Goal: Information Seeking & Learning: Learn about a topic

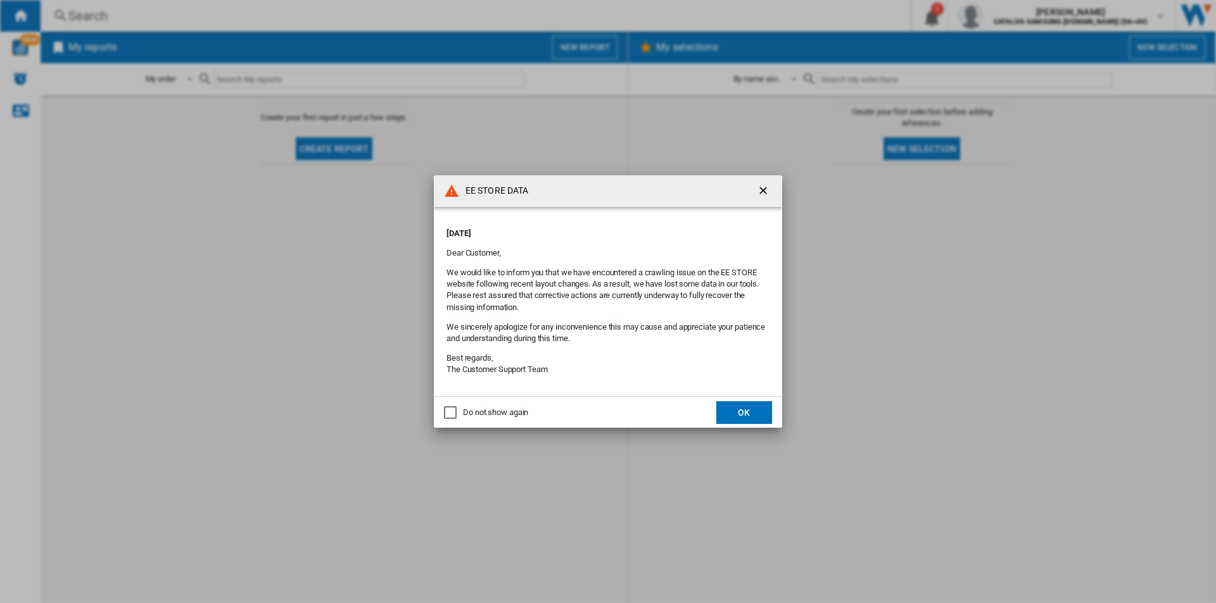
click at [470, 410] on div "Do not show again" at bounding box center [495, 412] width 65 height 11
click at [749, 408] on button "OK" at bounding box center [744, 412] width 56 height 23
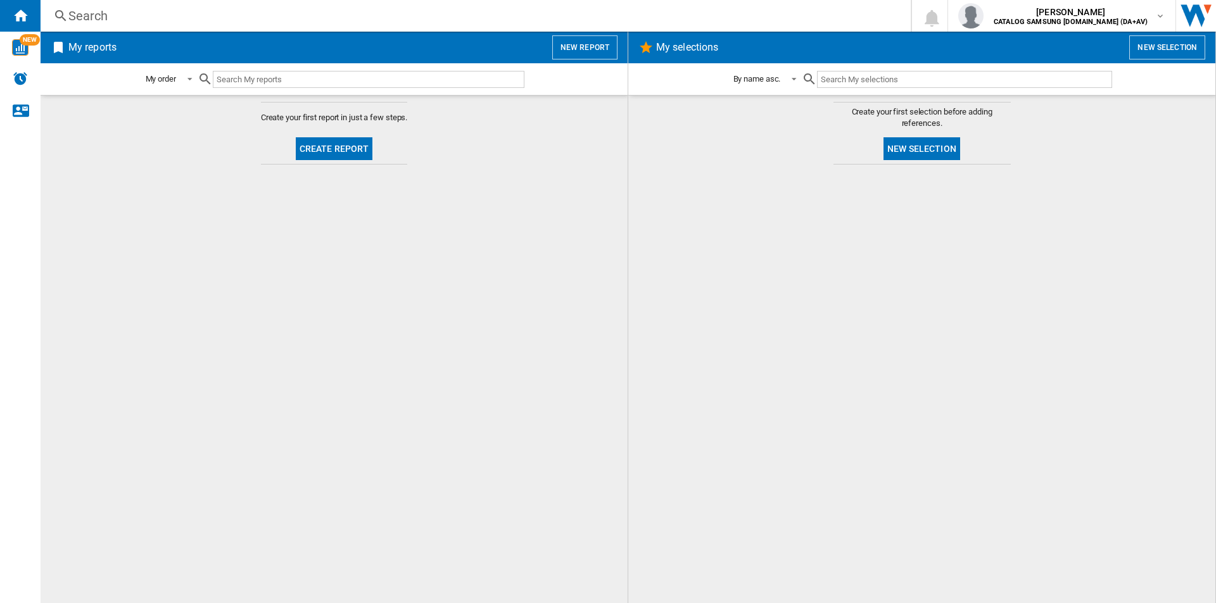
click at [344, 13] on div "Search" at bounding box center [472, 16] width 809 height 18
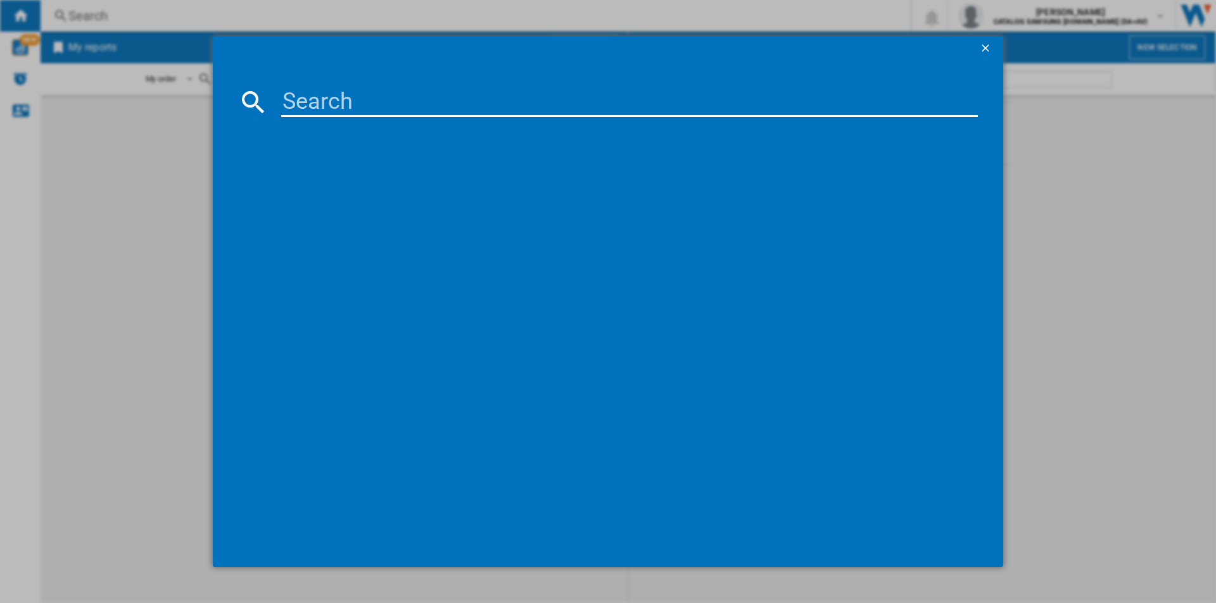
click at [408, 102] on input at bounding box center [629, 102] width 696 height 30
paste input "WW80CGC04DAB"
type input "WW80CGC04DAB"
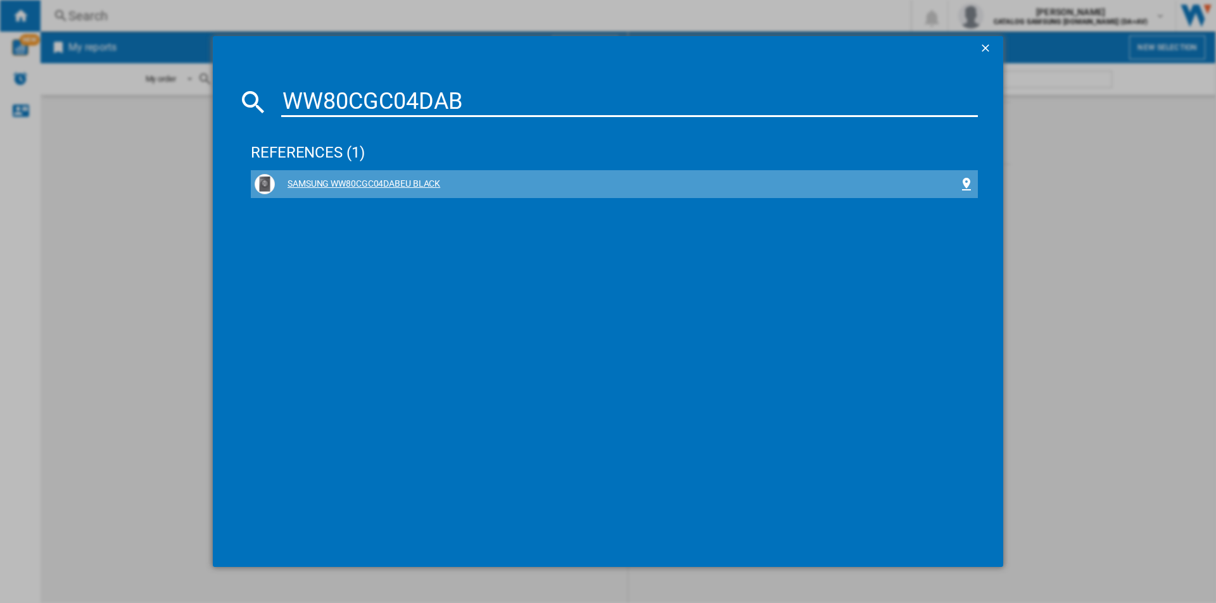
click at [431, 182] on div "SAMSUNG WW80CGC04DABEU BLACK" at bounding box center [617, 184] width 684 height 13
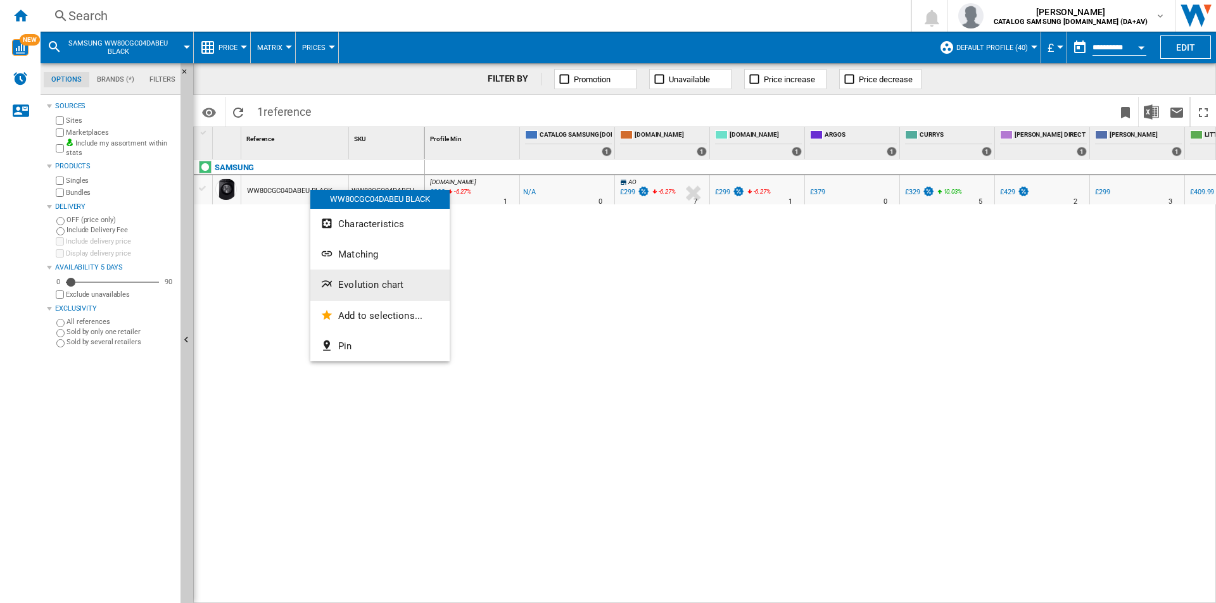
click at [406, 283] on button "Evolution chart" at bounding box center [379, 285] width 139 height 30
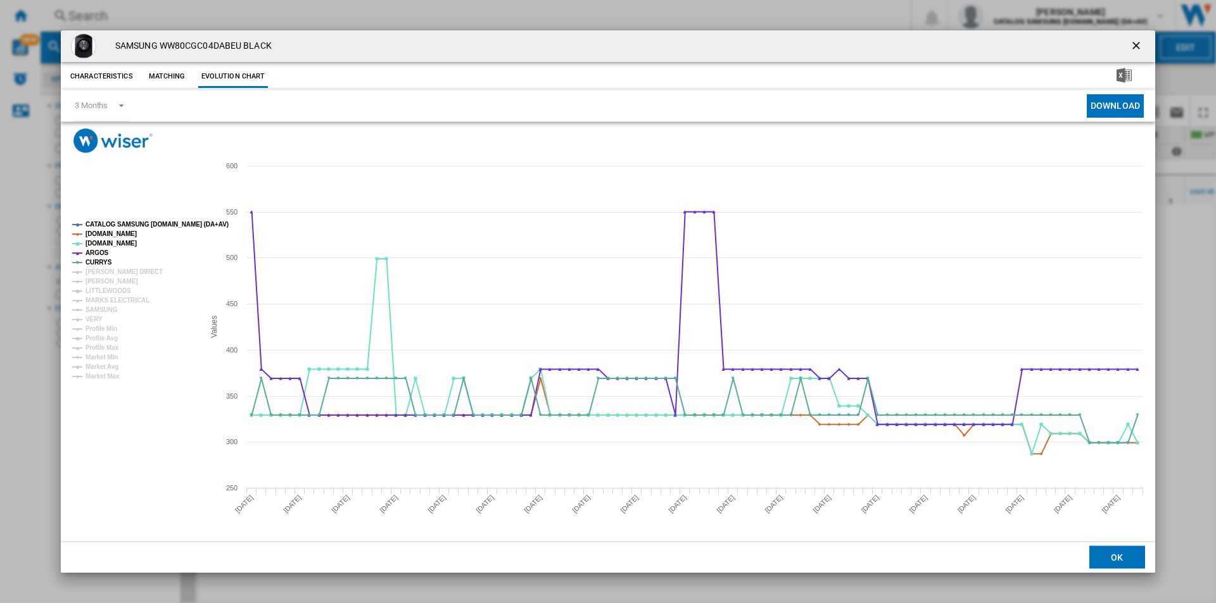
click at [172, 227] on tspan "CATALOG SAMSUNG [DOMAIN_NAME] (DA+AV)" at bounding box center [156, 224] width 143 height 7
click at [115, 273] on tspan "[PERSON_NAME] DIRECT" at bounding box center [123, 271] width 77 height 7
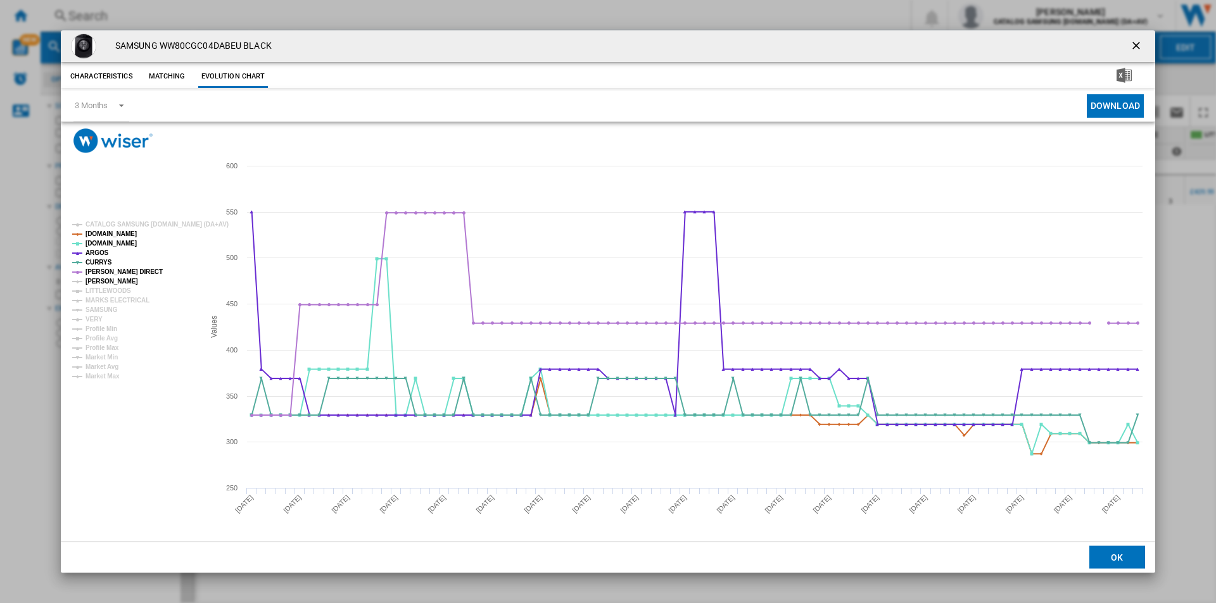
click at [111, 279] on tspan "[PERSON_NAME]" at bounding box center [111, 281] width 53 height 7
click at [108, 293] on tspan "LITTLEWOODS" at bounding box center [108, 290] width 46 height 7
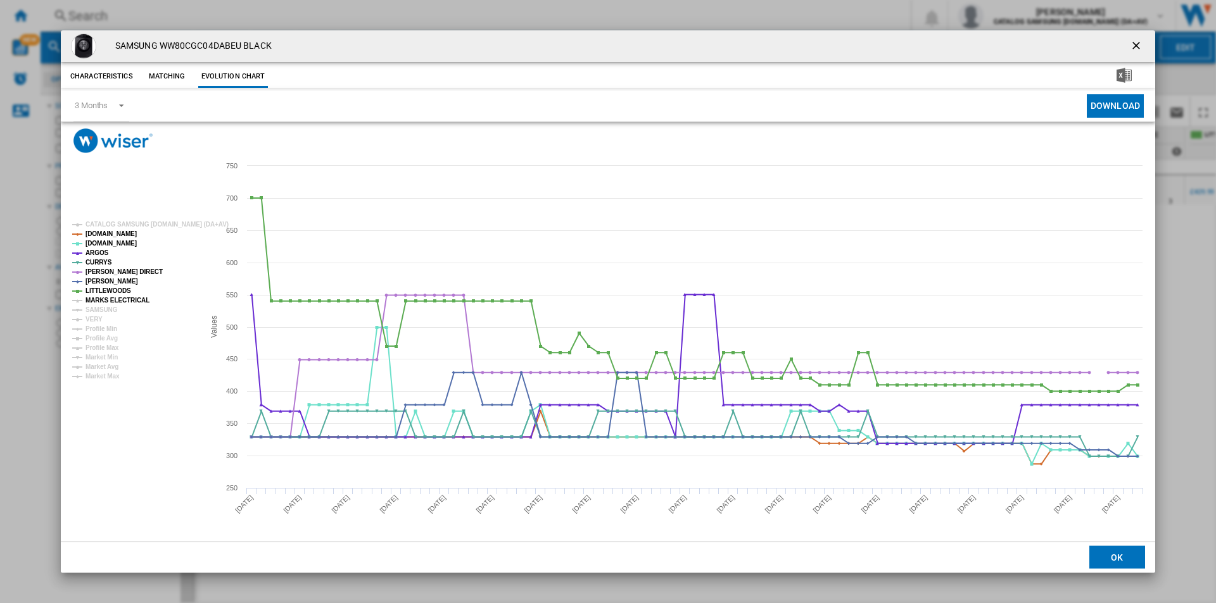
click at [106, 298] on tspan "MARKS ELECTRICAL" at bounding box center [117, 300] width 64 height 7
click at [103, 306] on tspan "SAMSUNG" at bounding box center [101, 309] width 32 height 7
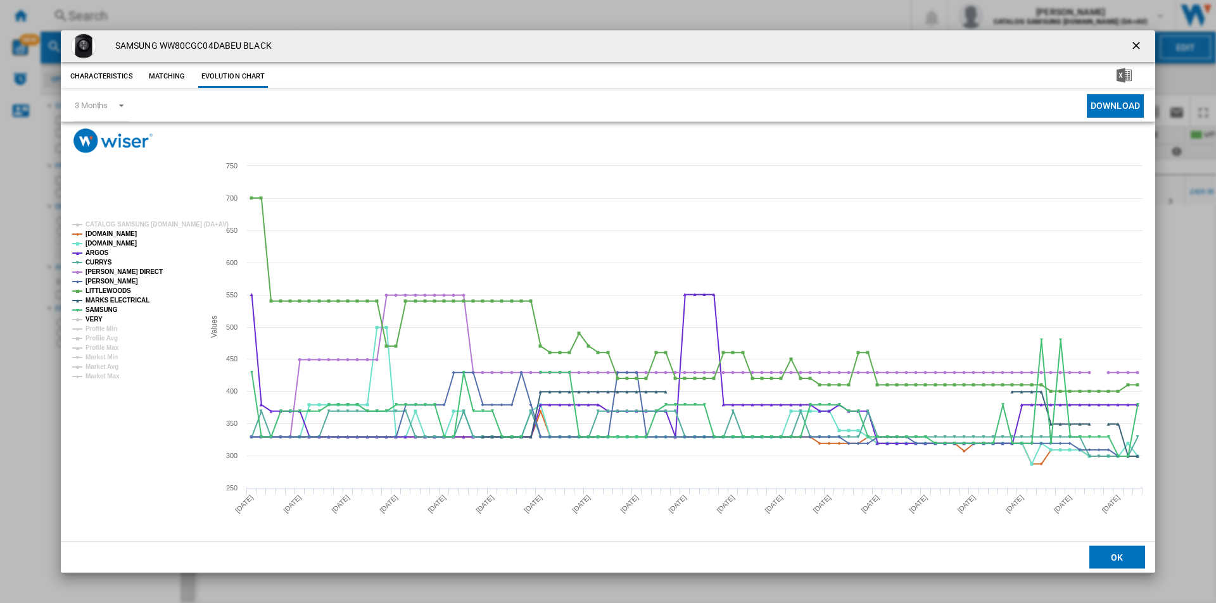
click at [96, 316] on tspan "VERY" at bounding box center [93, 319] width 17 height 7
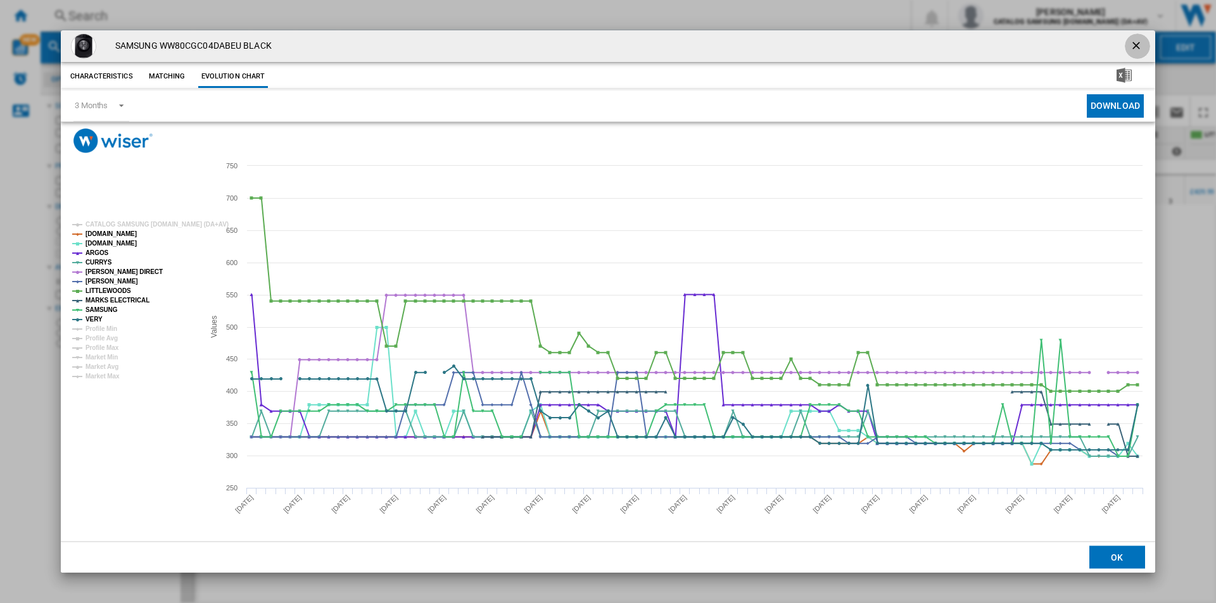
click at [1134, 44] on ng-md-icon "getI18NText('BUTTONS.CLOSE_DIALOG')" at bounding box center [1137, 46] width 15 height 15
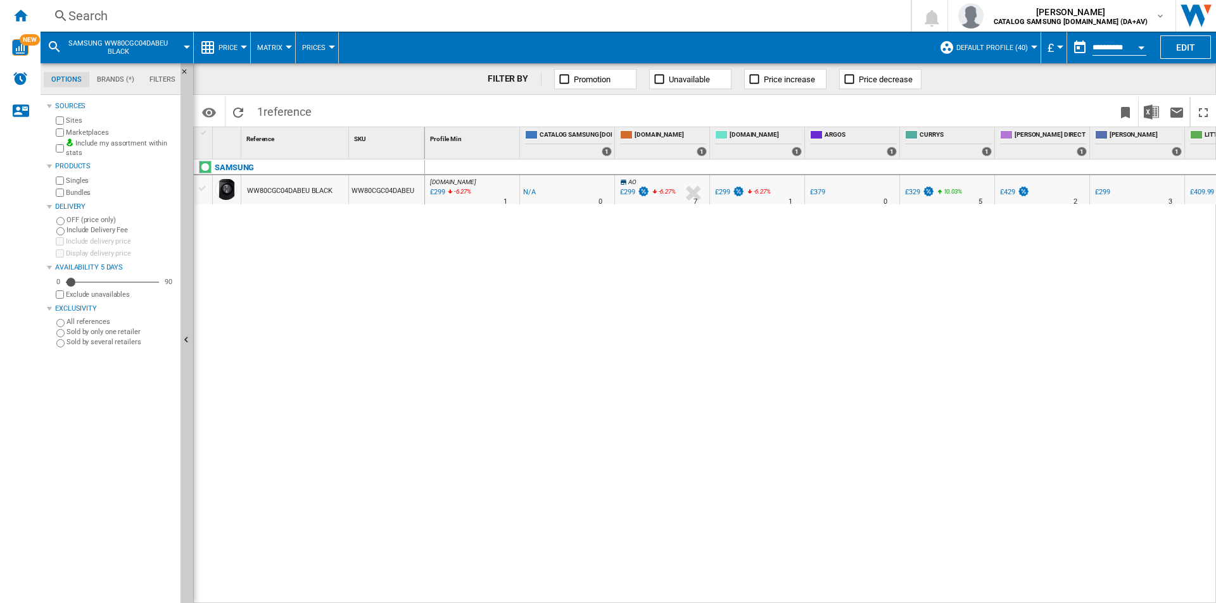
click at [626, 16] on div "Search" at bounding box center [472, 16] width 809 height 18
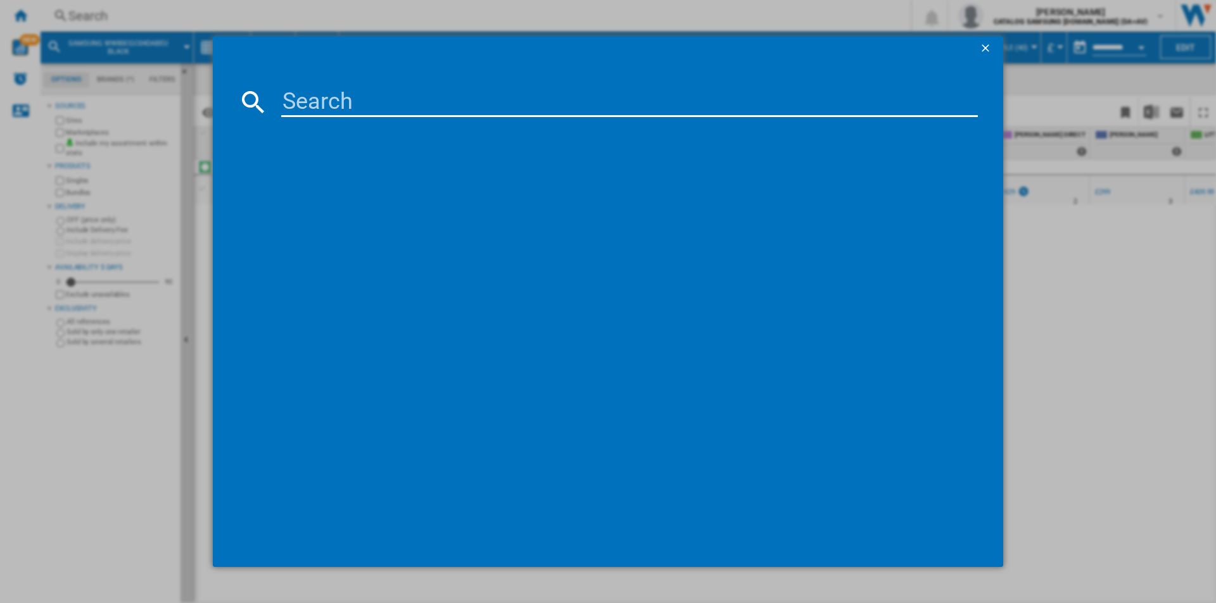
click at [583, 106] on input at bounding box center [629, 102] width 696 height 30
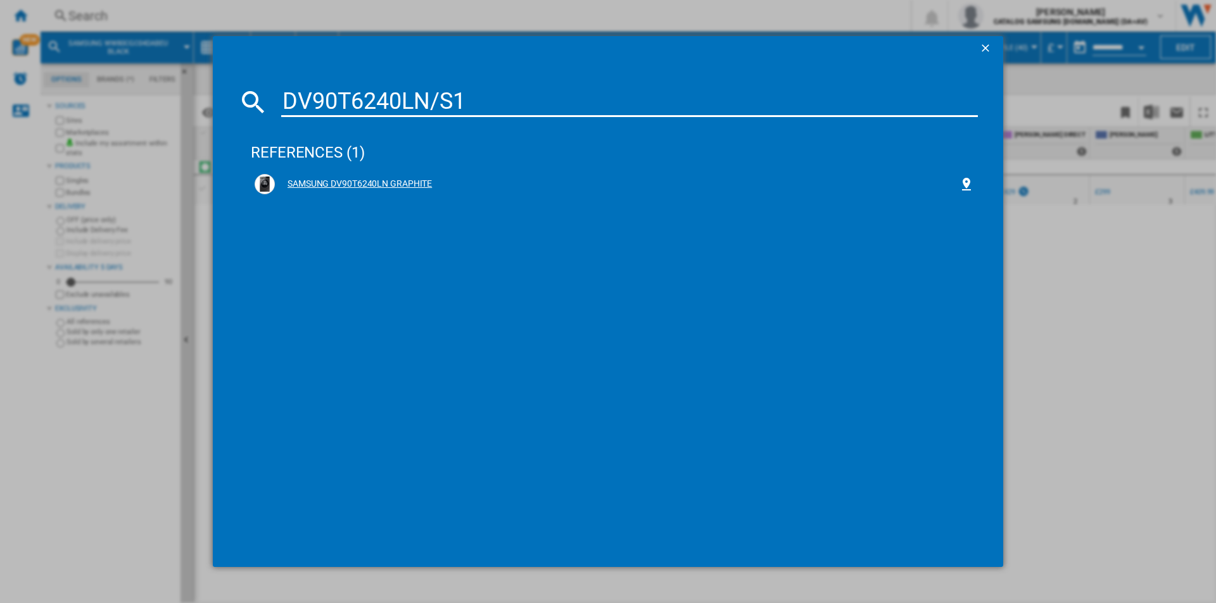
type input "DV90T6240LN/S1"
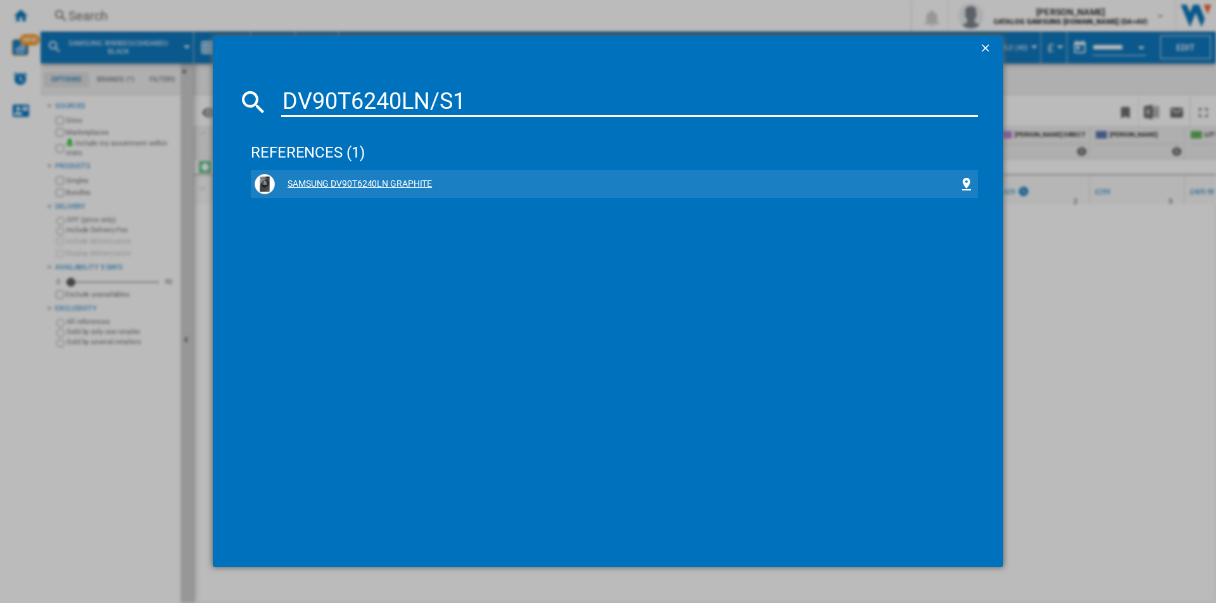
click at [395, 186] on div "SAMSUNG DV90T6240LN GRAPHITE" at bounding box center [617, 184] width 684 height 13
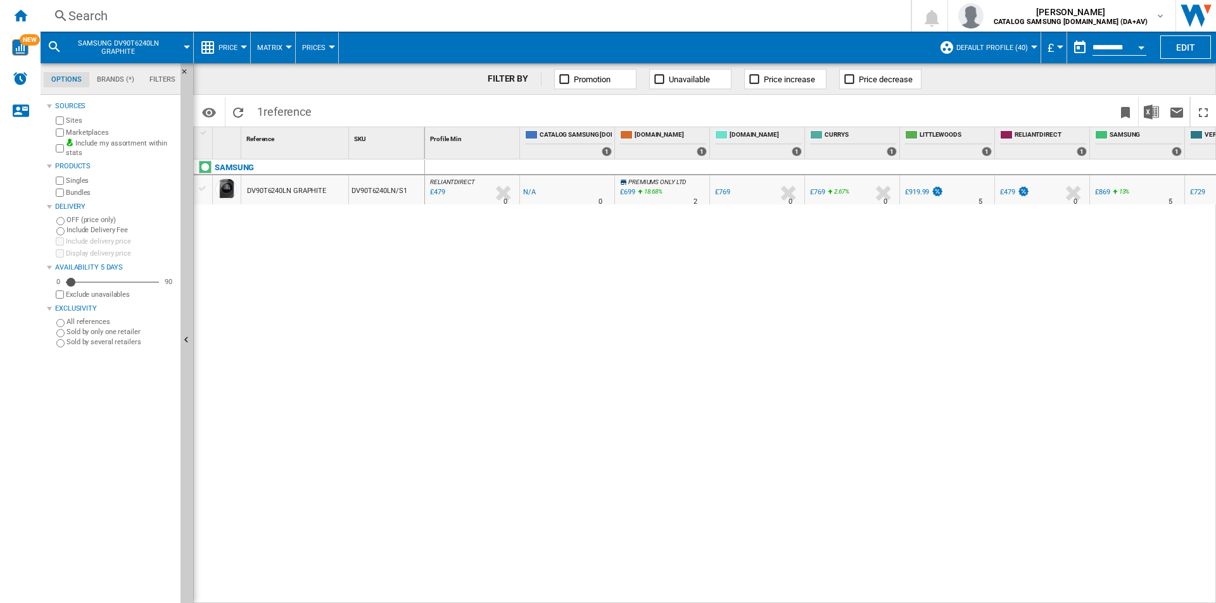
click at [274, 13] on div "Search" at bounding box center [472, 16] width 809 height 18
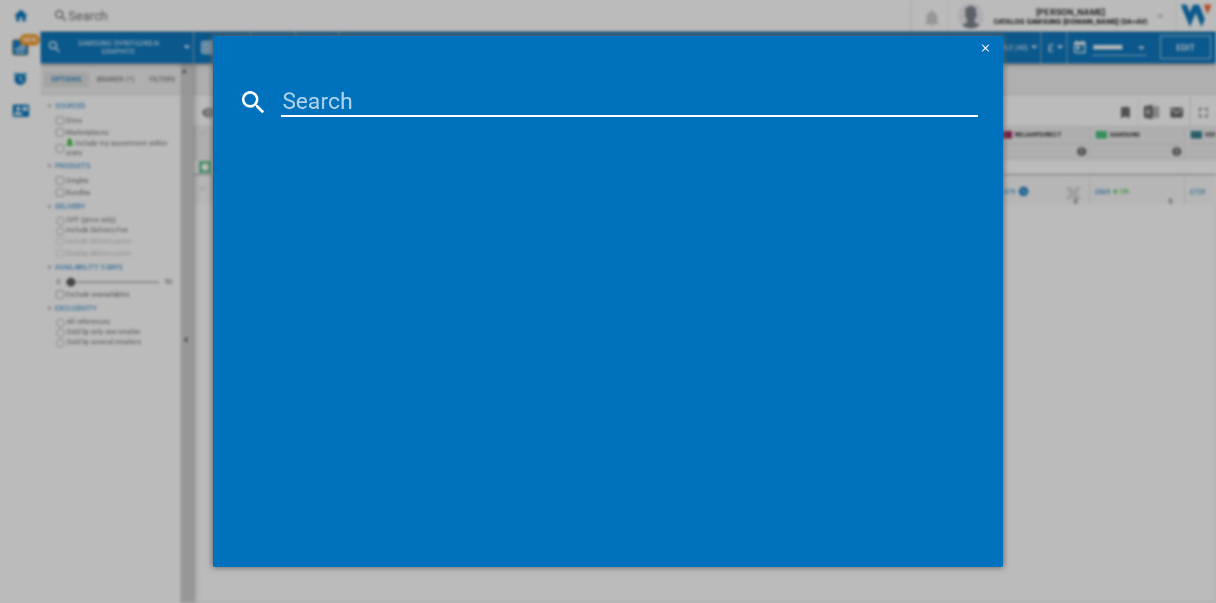
click at [587, 99] on input at bounding box center [629, 102] width 696 height 30
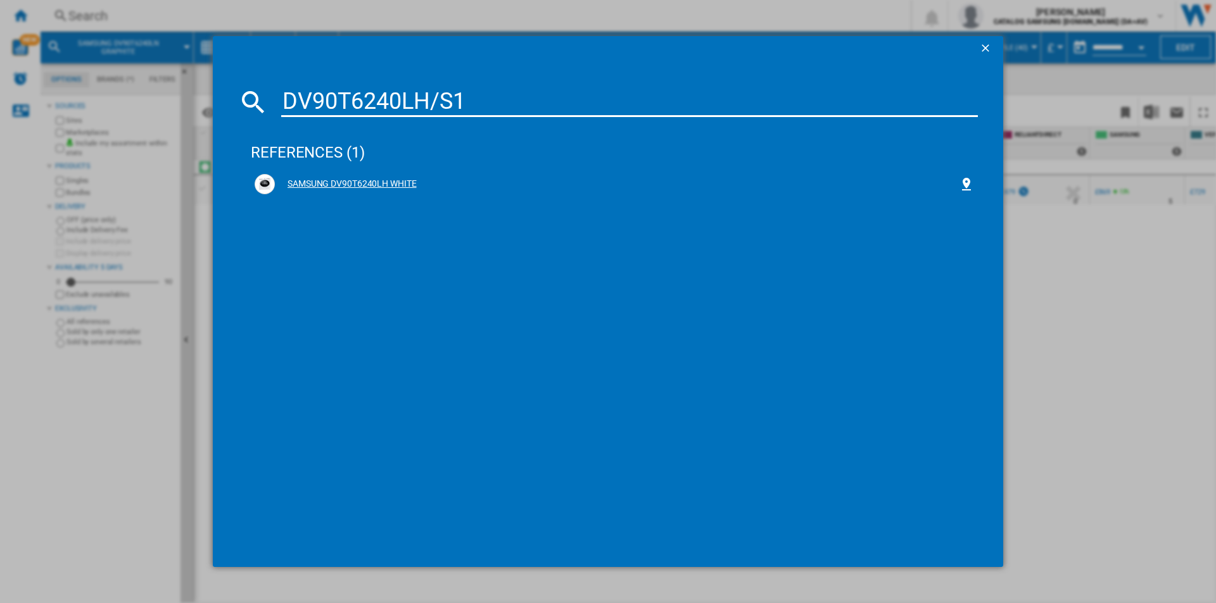
type input "DV90T6240LH/S1"
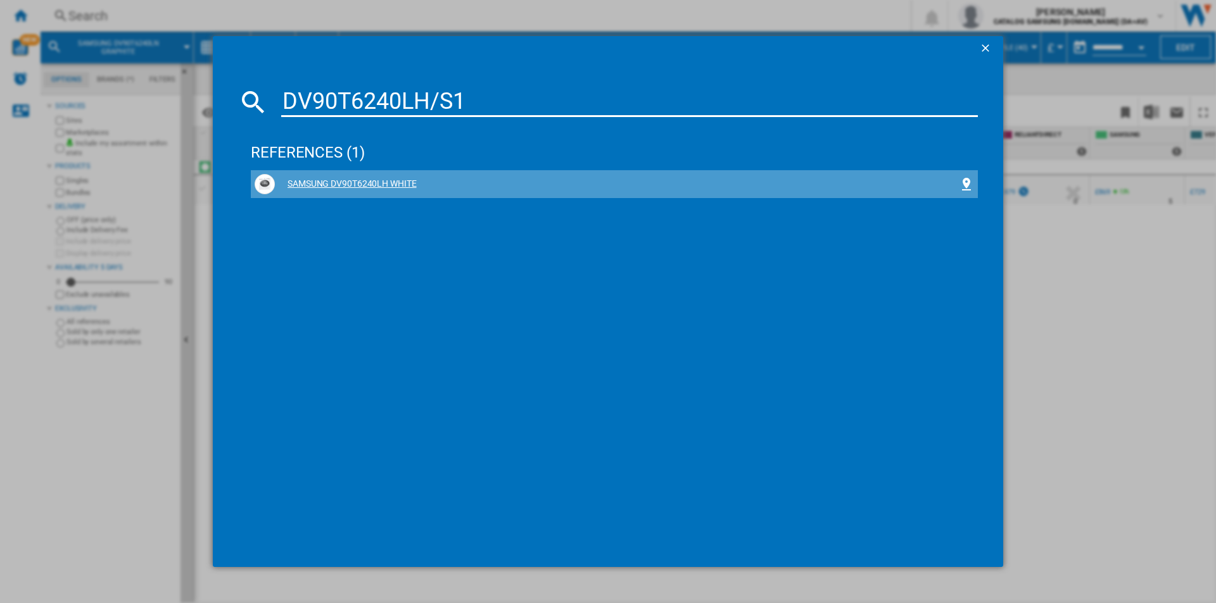
click at [368, 182] on div "SAMSUNG DV90T6240LH WHITE" at bounding box center [617, 184] width 684 height 13
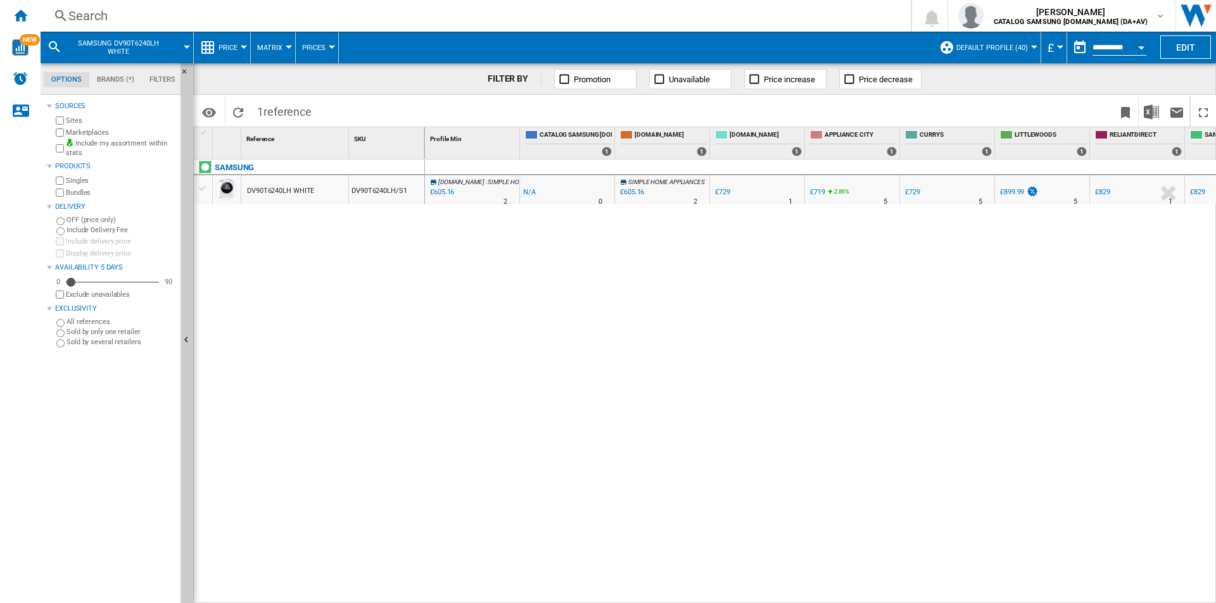
click at [816, 19] on div "Search" at bounding box center [472, 16] width 809 height 18
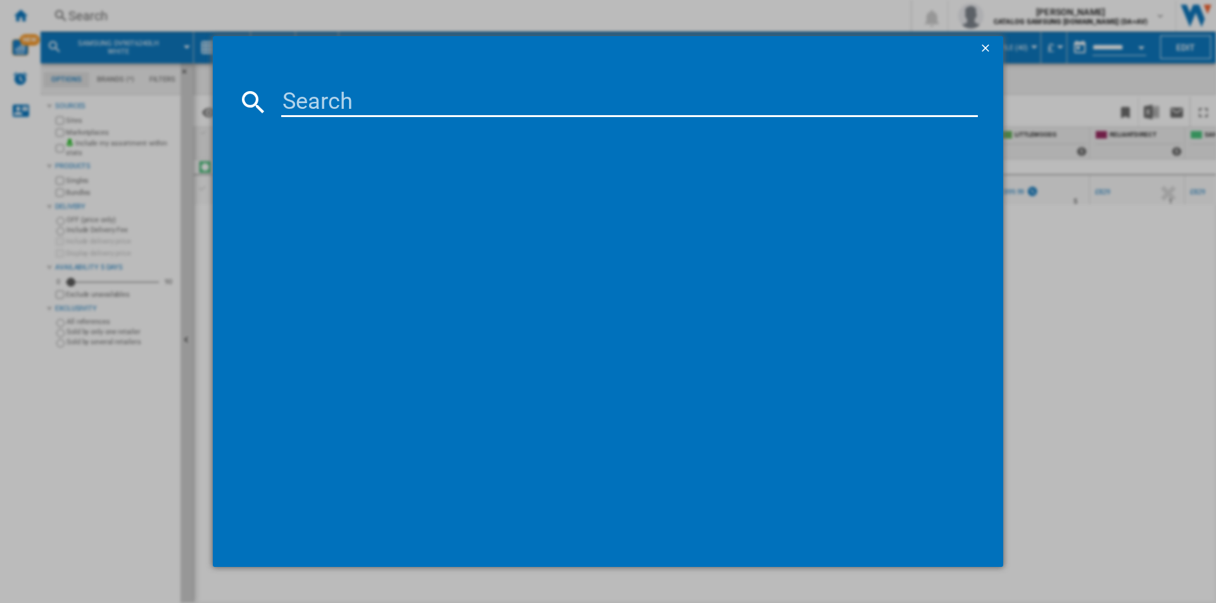
click at [694, 108] on input at bounding box center [629, 102] width 696 height 30
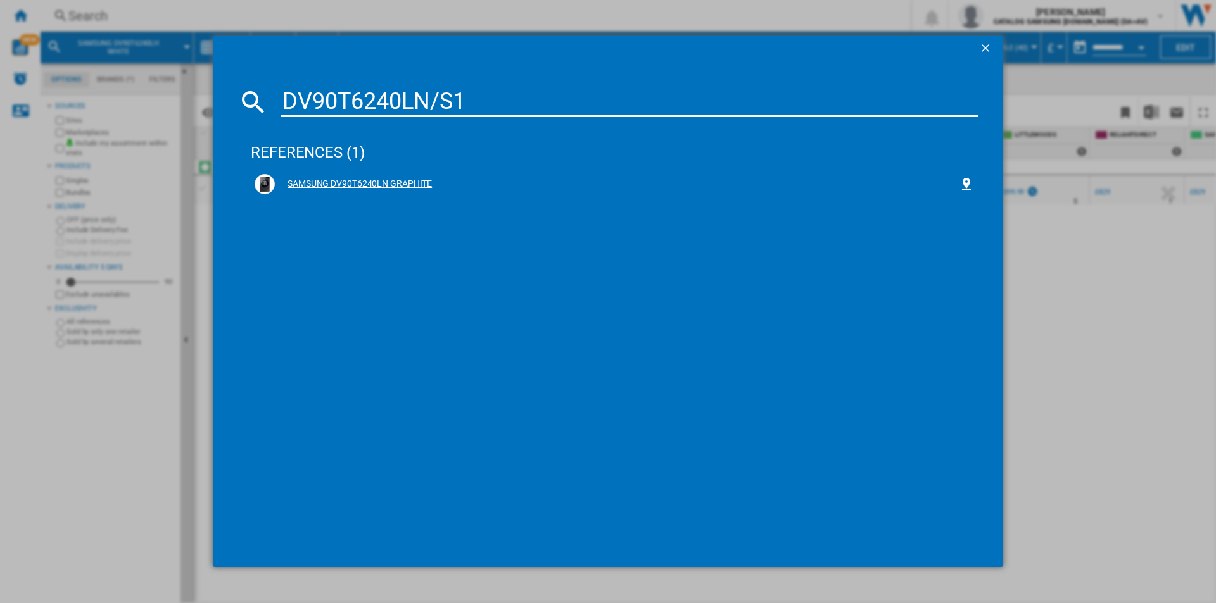
type input "DV90T6240LN/S1"
click at [395, 186] on div "SAMSUNG DV90T6240LN GRAPHITE" at bounding box center [617, 184] width 684 height 13
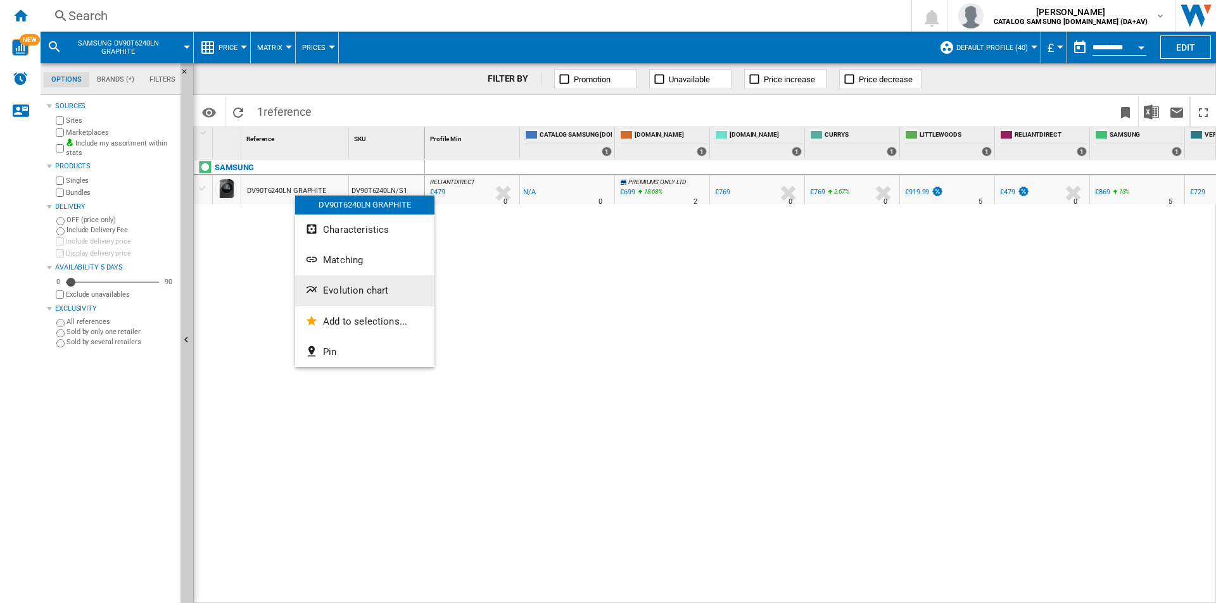
click at [373, 291] on span "Evolution chart" at bounding box center [355, 290] width 65 height 11
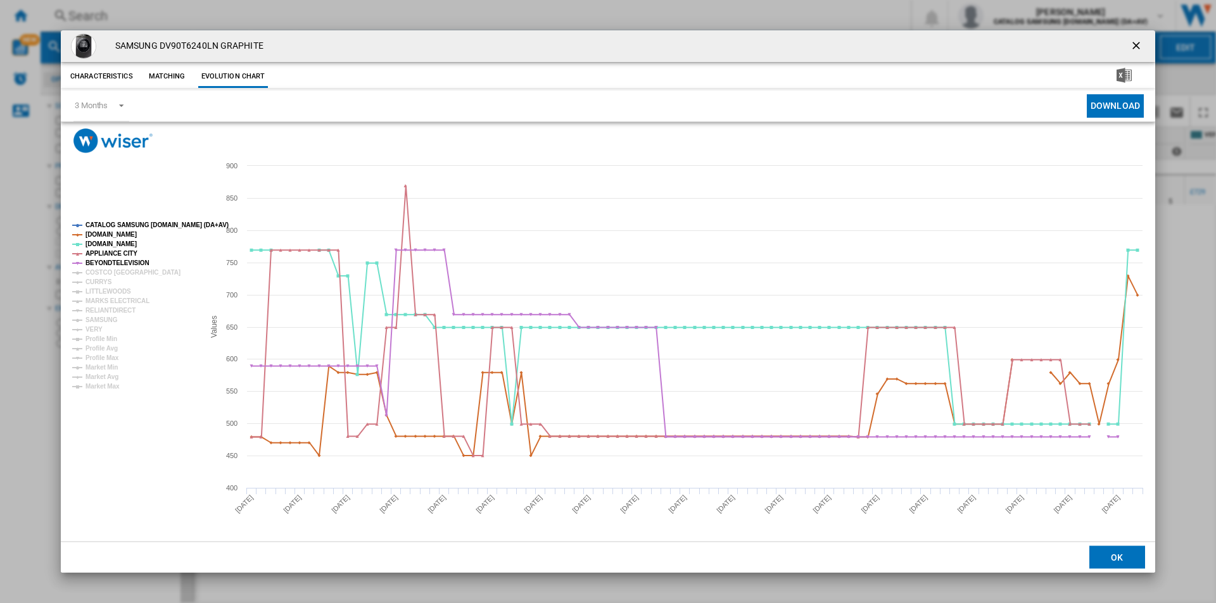
click at [147, 225] on tspan "CATALOG SAMSUNG [DOMAIN_NAME] (DA+AV)" at bounding box center [156, 225] width 143 height 7
click at [105, 271] on tspan "COSTCO [GEOGRAPHIC_DATA]" at bounding box center [132, 272] width 95 height 7
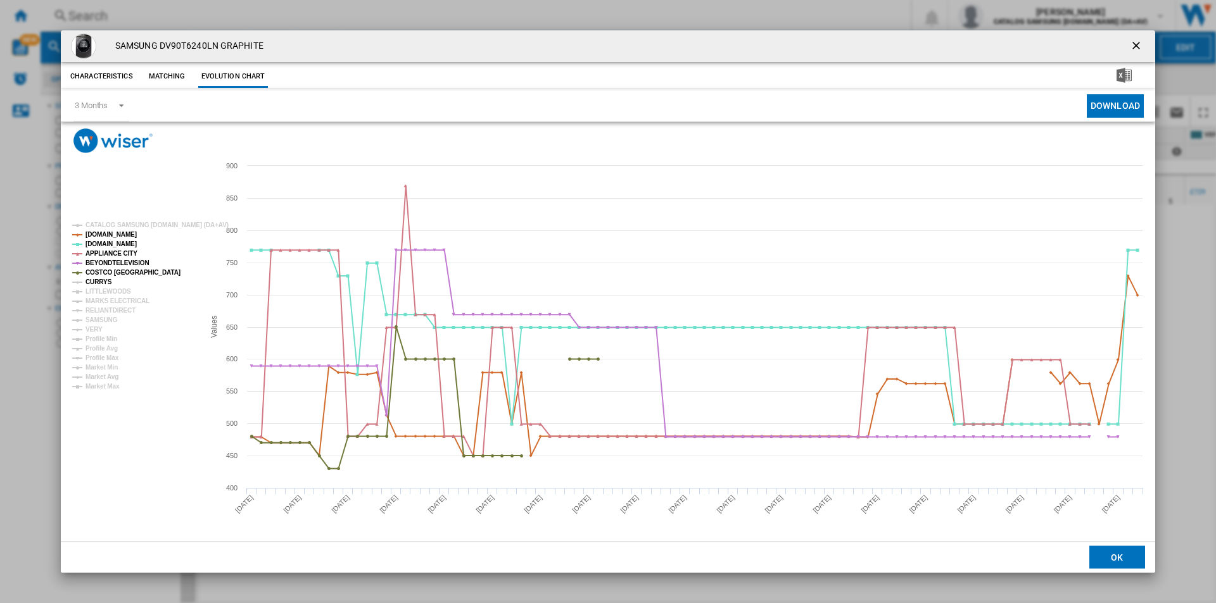
click at [98, 281] on tspan "CURRYS" at bounding box center [98, 282] width 27 height 7
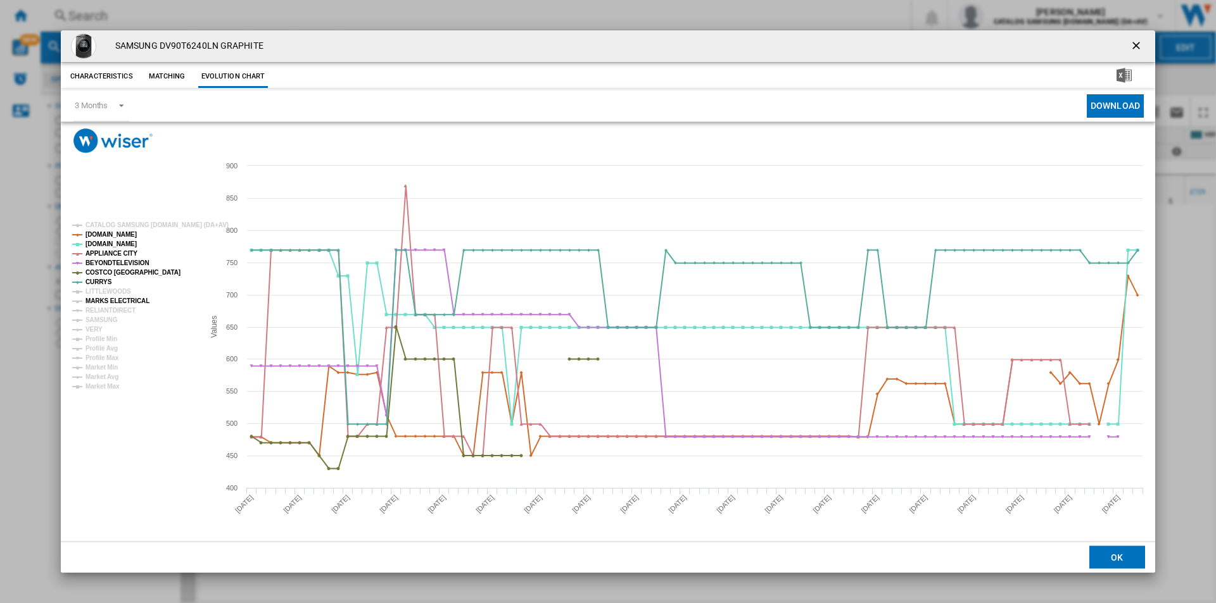
click at [117, 299] on tspan "MARKS ELECTRICAL" at bounding box center [117, 301] width 64 height 7
click at [110, 318] on tspan "SAMSUNG" at bounding box center [101, 320] width 32 height 7
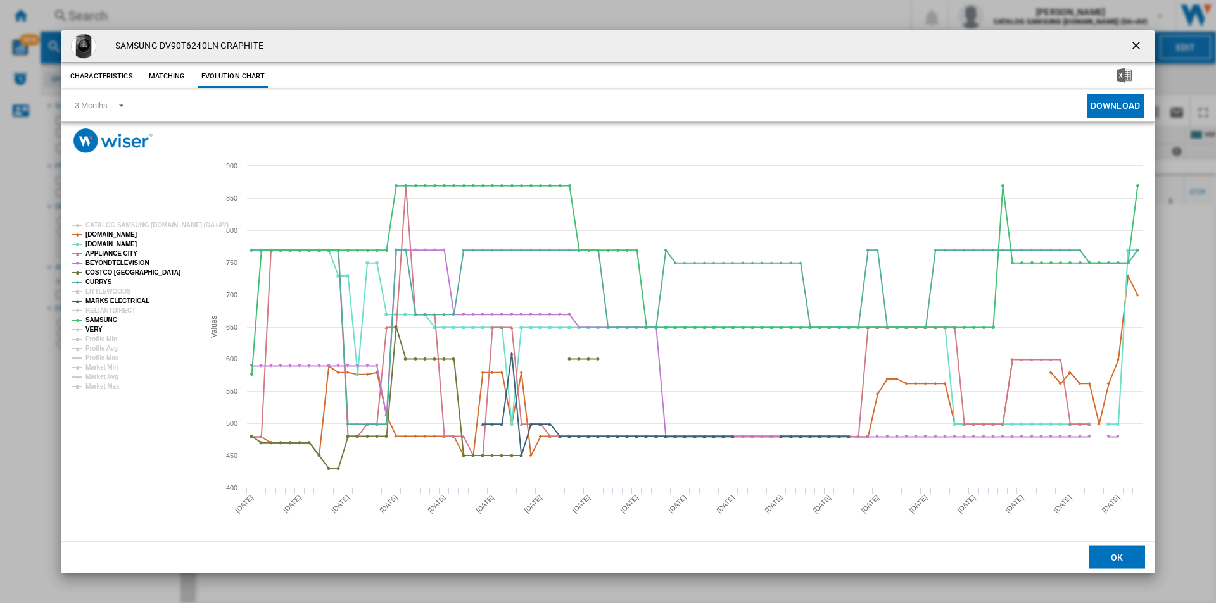
click at [97, 328] on tspan "VERY" at bounding box center [93, 329] width 17 height 7
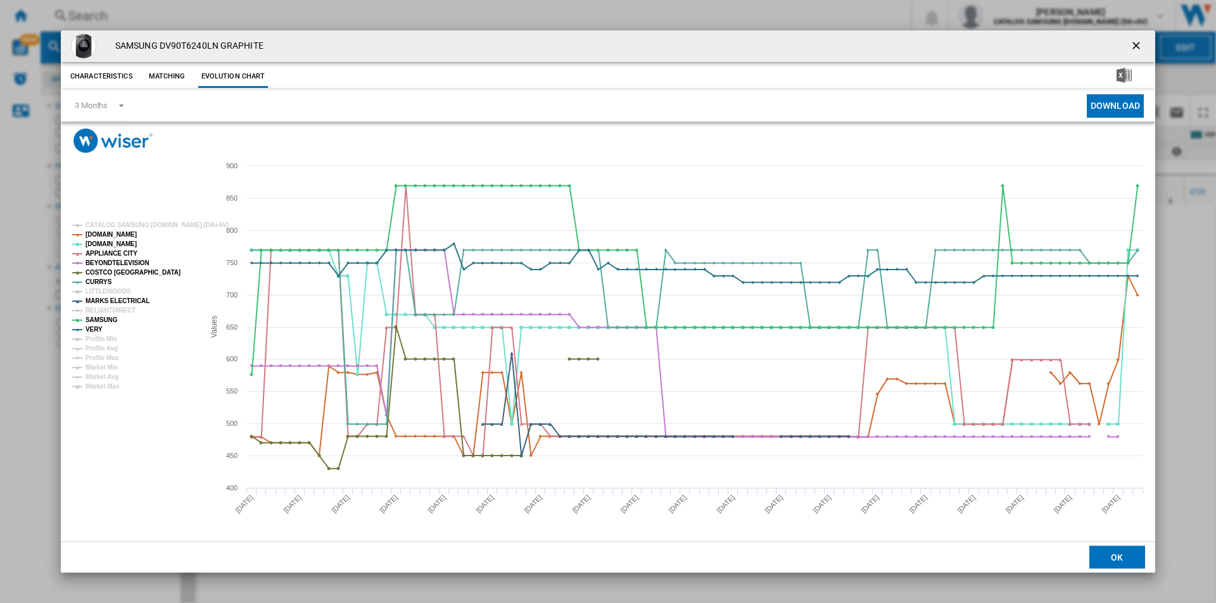
click at [1133, 47] on ng-md-icon "getI18NText('BUTTONS.CLOSE_DIALOG')" at bounding box center [1137, 46] width 15 height 15
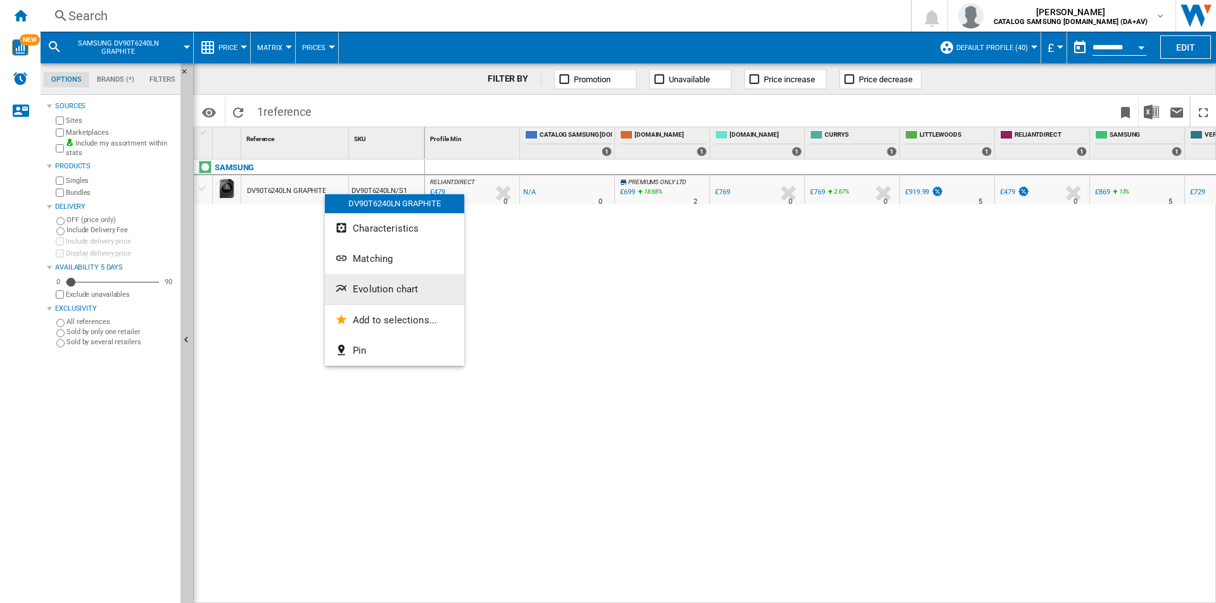
click at [389, 285] on span "Evolution chart" at bounding box center [385, 289] width 65 height 11
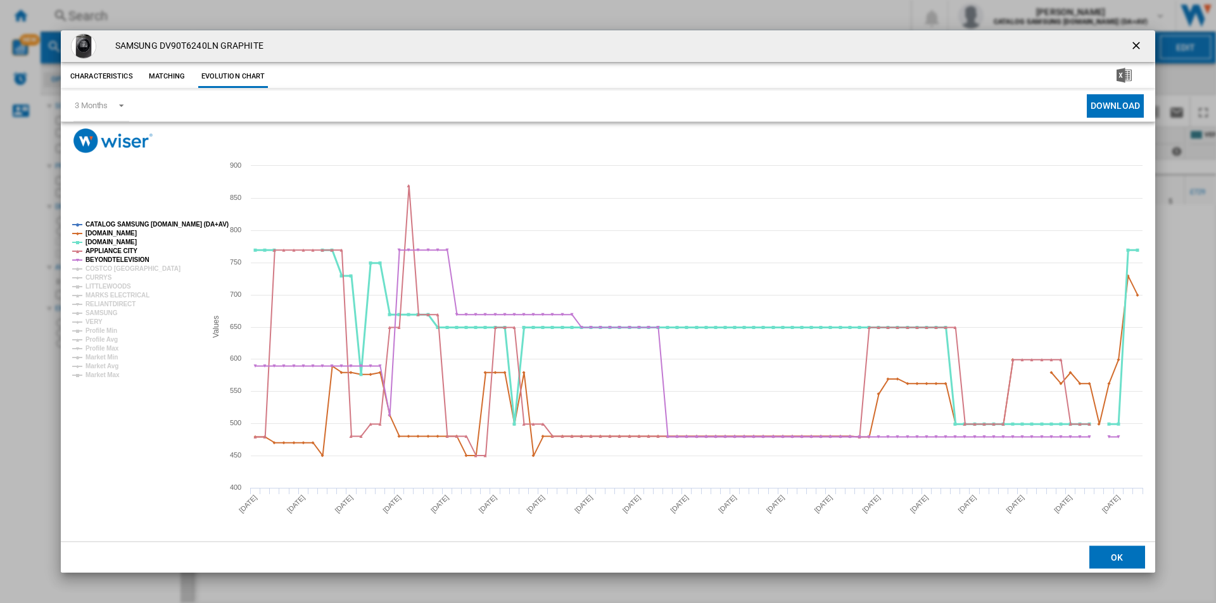
click at [156, 225] on tspan "CATALOG SAMSUNG [DOMAIN_NAME] (DA+AV)" at bounding box center [156, 224] width 143 height 7
click at [99, 277] on tspan "CURRYS" at bounding box center [98, 277] width 27 height 7
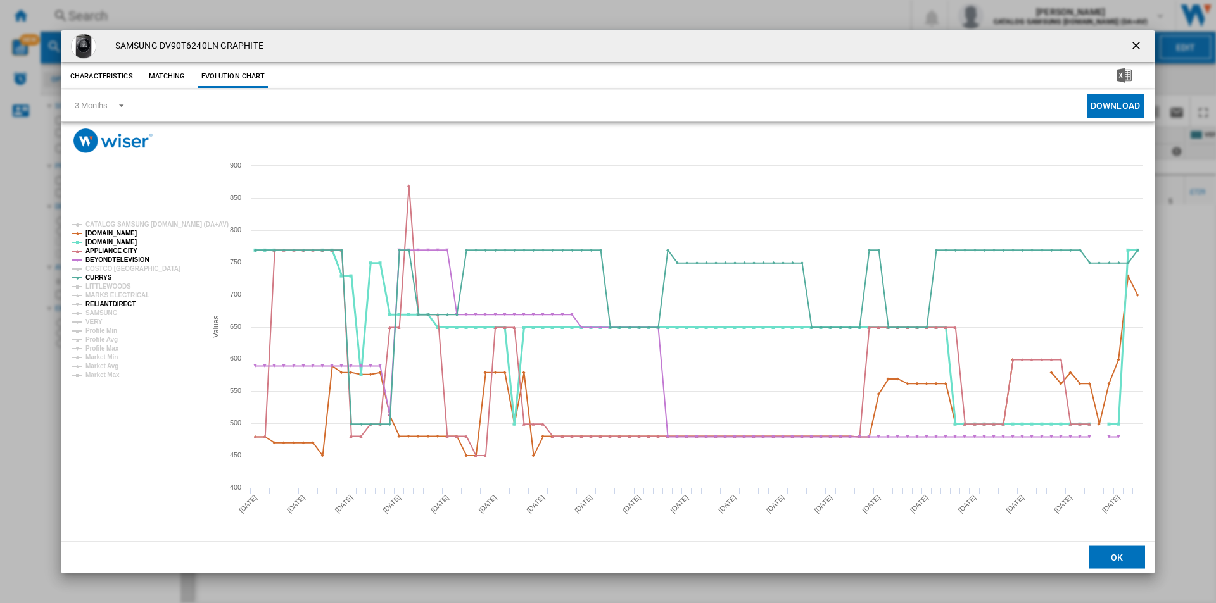
click at [108, 310] on tspan "SAMSUNG" at bounding box center [101, 313] width 32 height 7
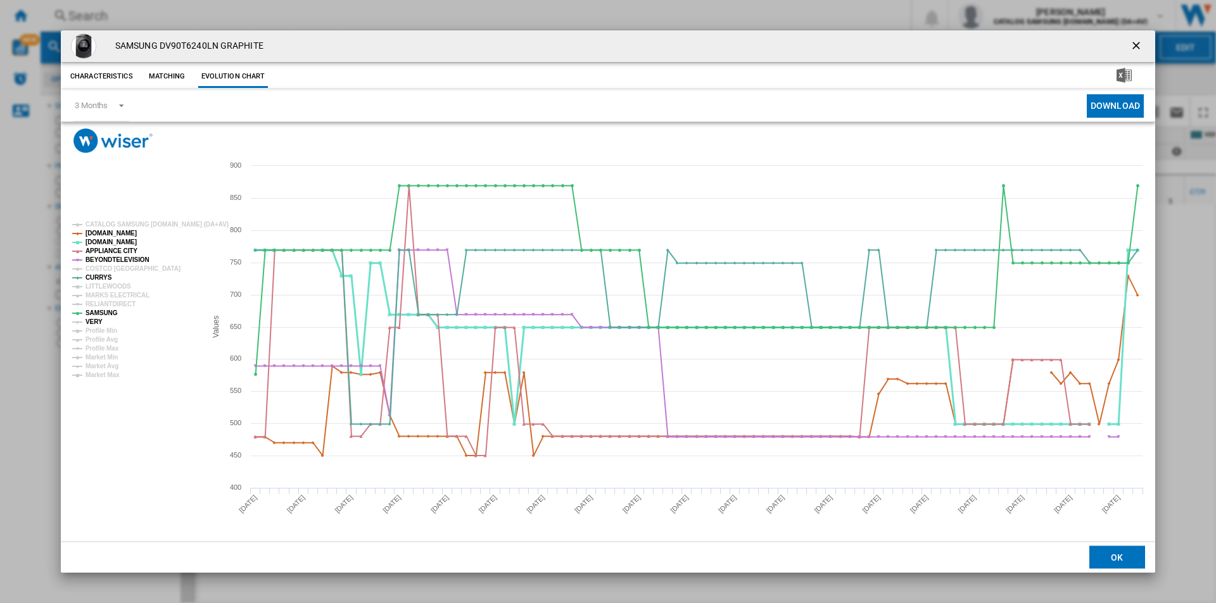
click at [95, 319] on tspan "VERY" at bounding box center [93, 321] width 17 height 7
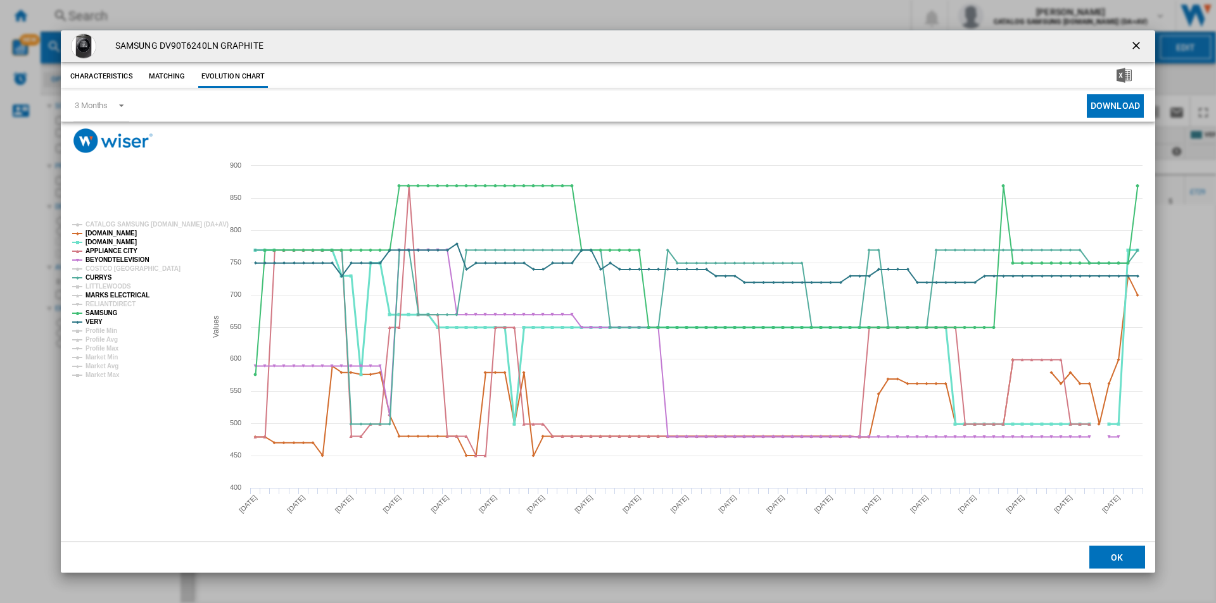
click at [129, 295] on tspan "MARKS ELECTRICAL" at bounding box center [117, 295] width 64 height 7
click at [1123, 50] on div "SAMSUNG DV90T6240LN GRAPHITE" at bounding box center [608, 46] width 1094 height 32
click at [1142, 41] on ng-md-icon "getI18NText('BUTTONS.CLOSE_DIALOG')" at bounding box center [1137, 46] width 15 height 15
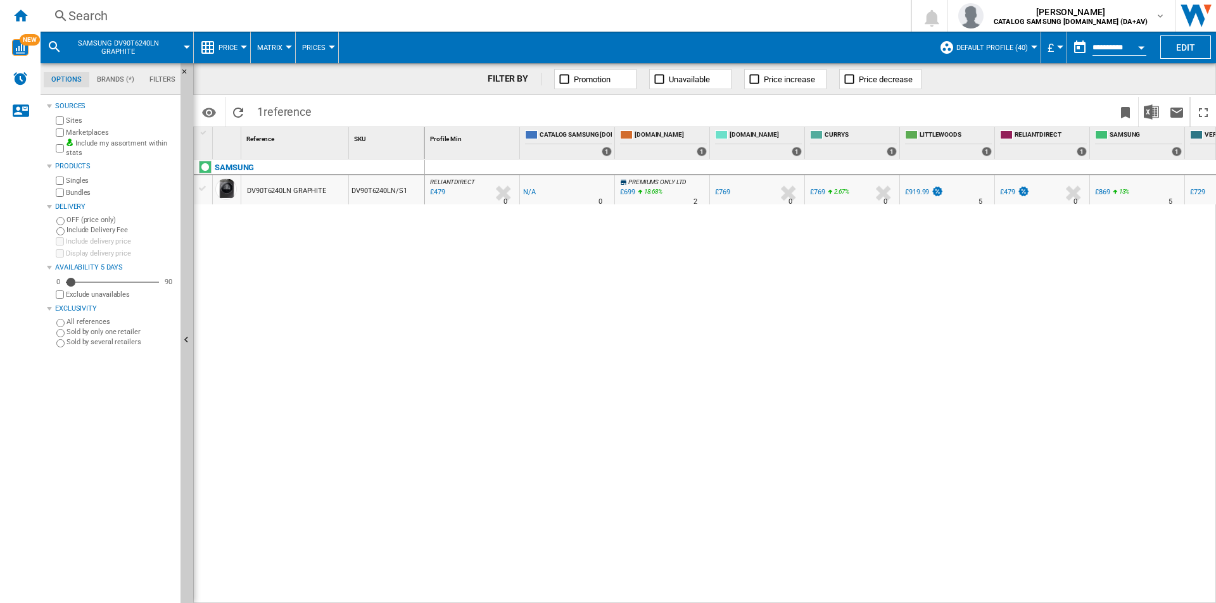
click at [683, 12] on div "Search" at bounding box center [472, 16] width 809 height 18
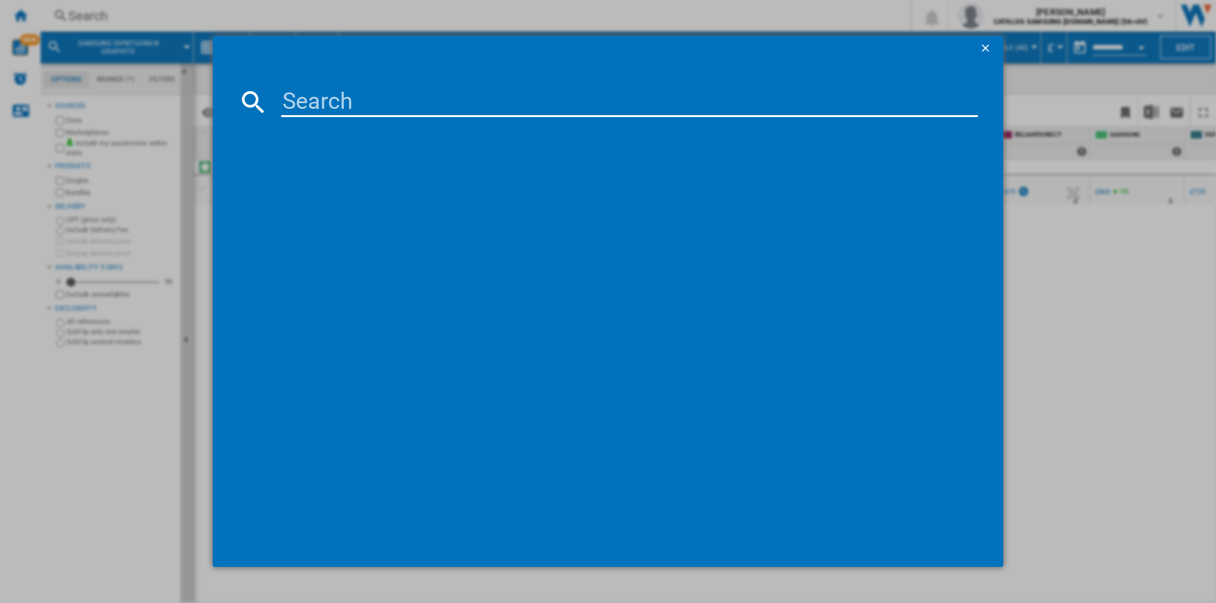
click at [624, 106] on input at bounding box center [629, 102] width 696 height 30
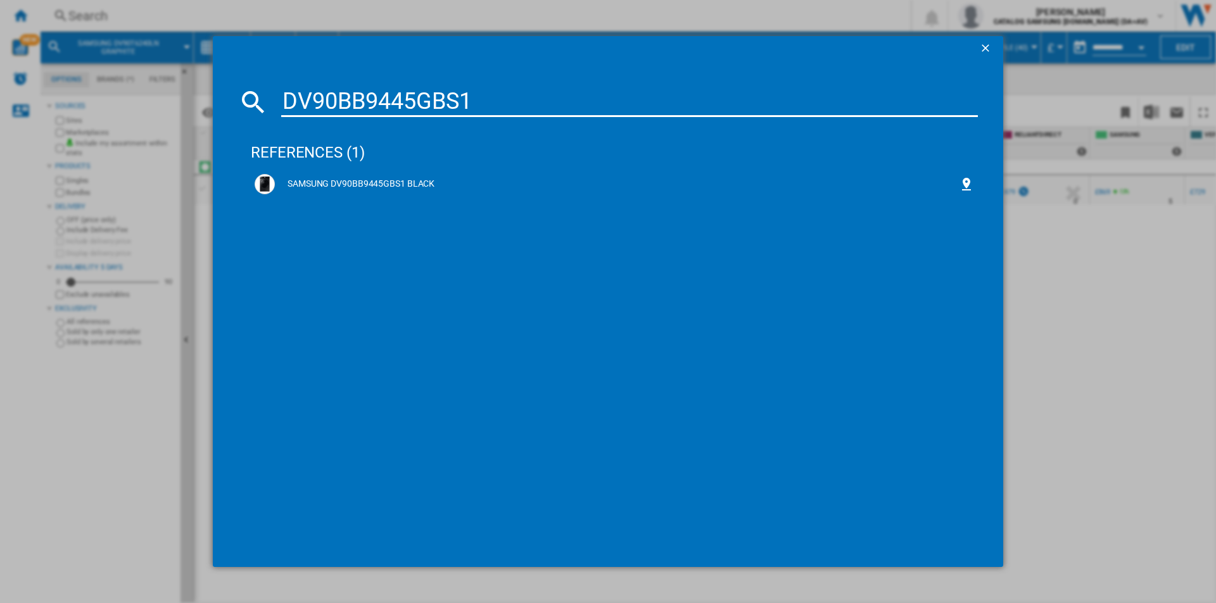
type input "DV90BB9445GBS1"
click at [415, 184] on div "SAMSUNG DV90BB9445GBS1 BLACK" at bounding box center [617, 184] width 684 height 13
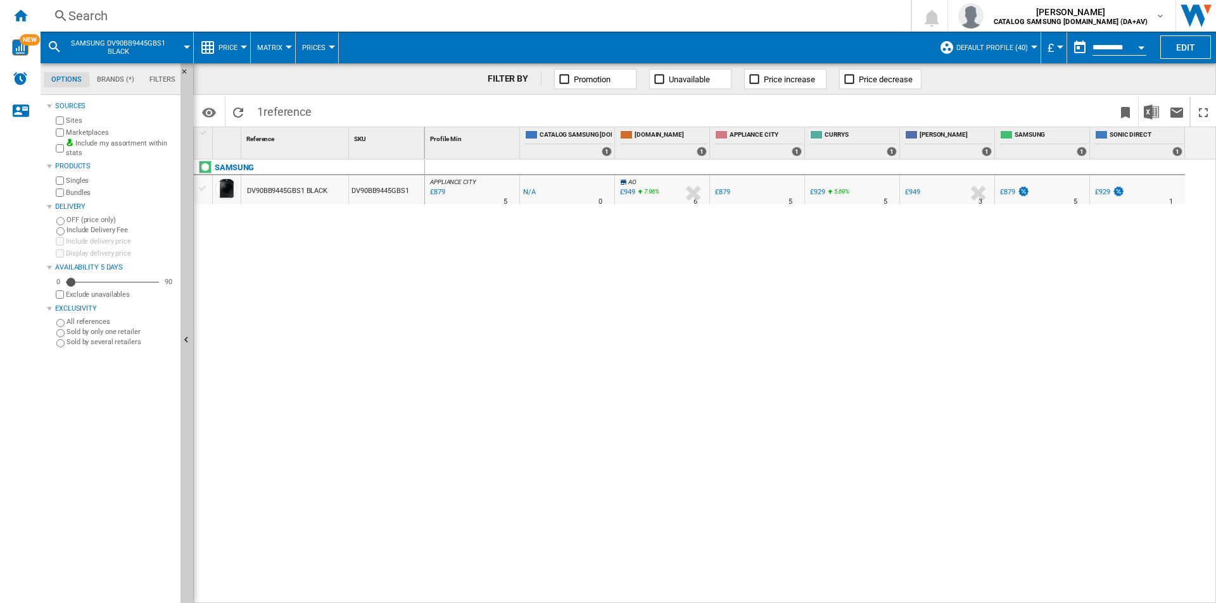
click at [538, 11] on div "Search" at bounding box center [472, 16] width 809 height 18
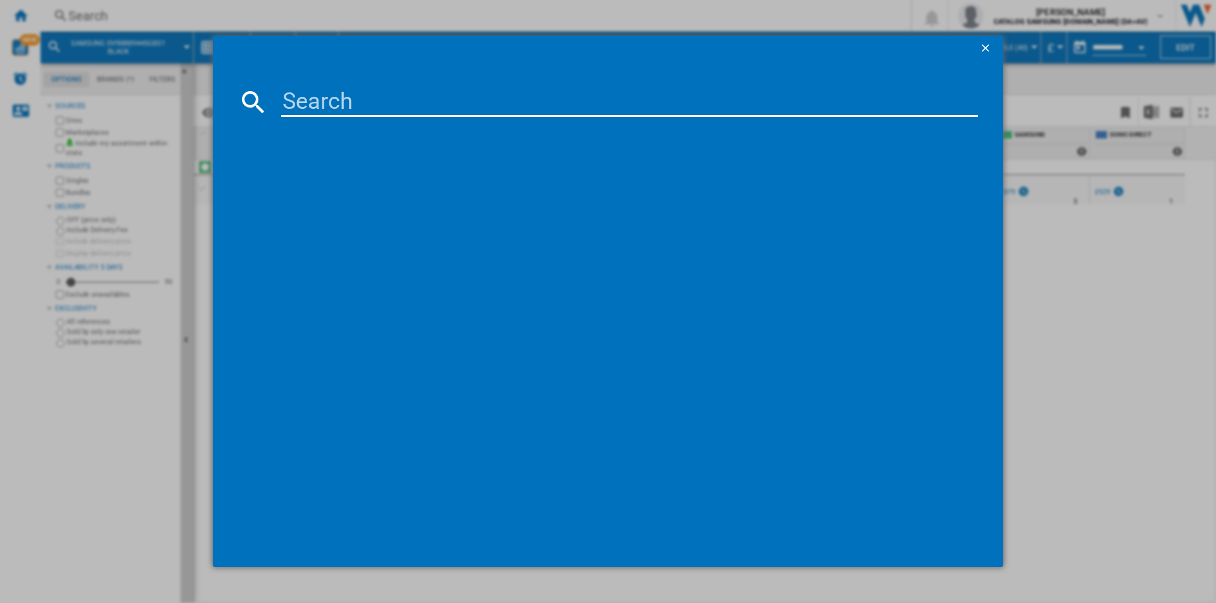
click at [509, 100] on input at bounding box center [629, 102] width 696 height 30
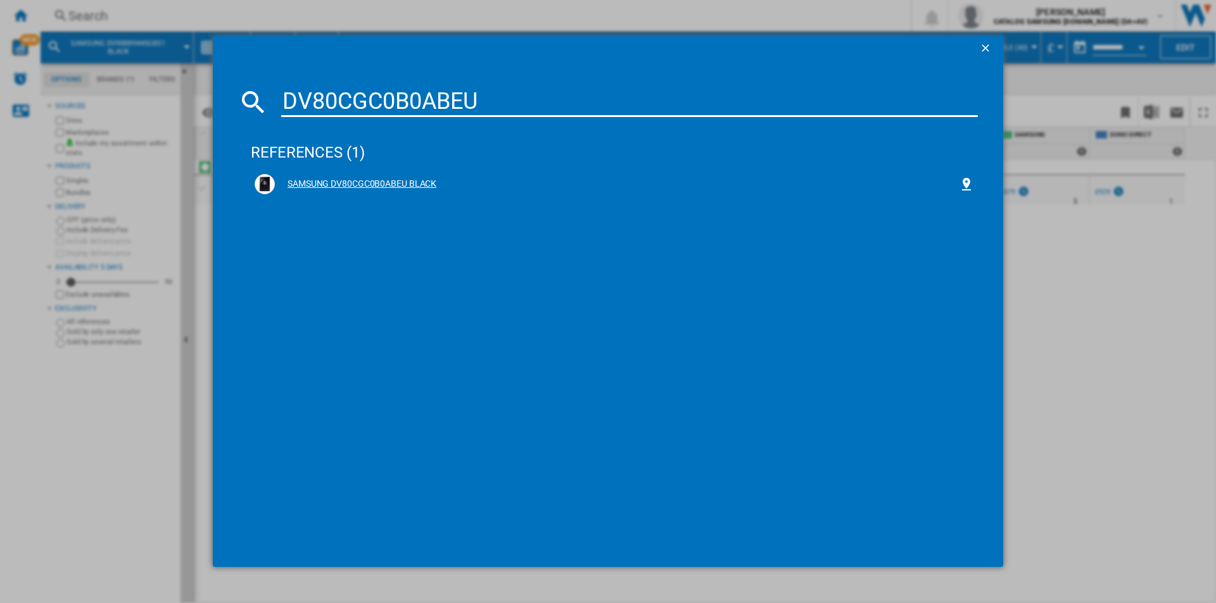
type input "DV80CGC0B0ABEU"
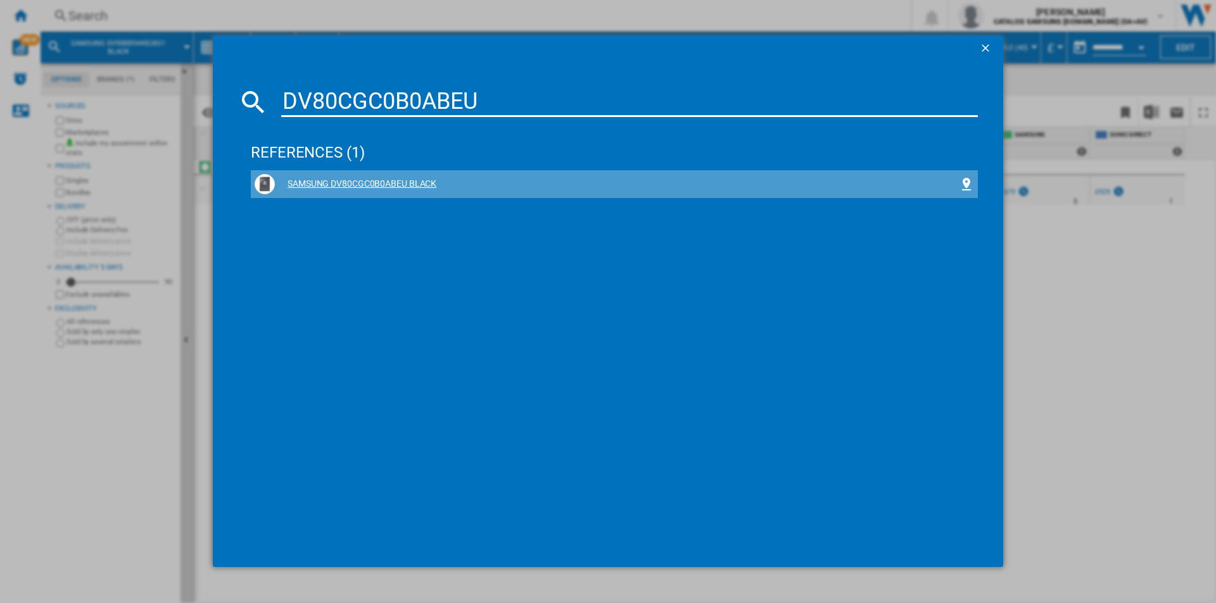
click at [401, 178] on div "SAMSUNG DV80CGC0B0ABEU BLACK" at bounding box center [617, 184] width 684 height 13
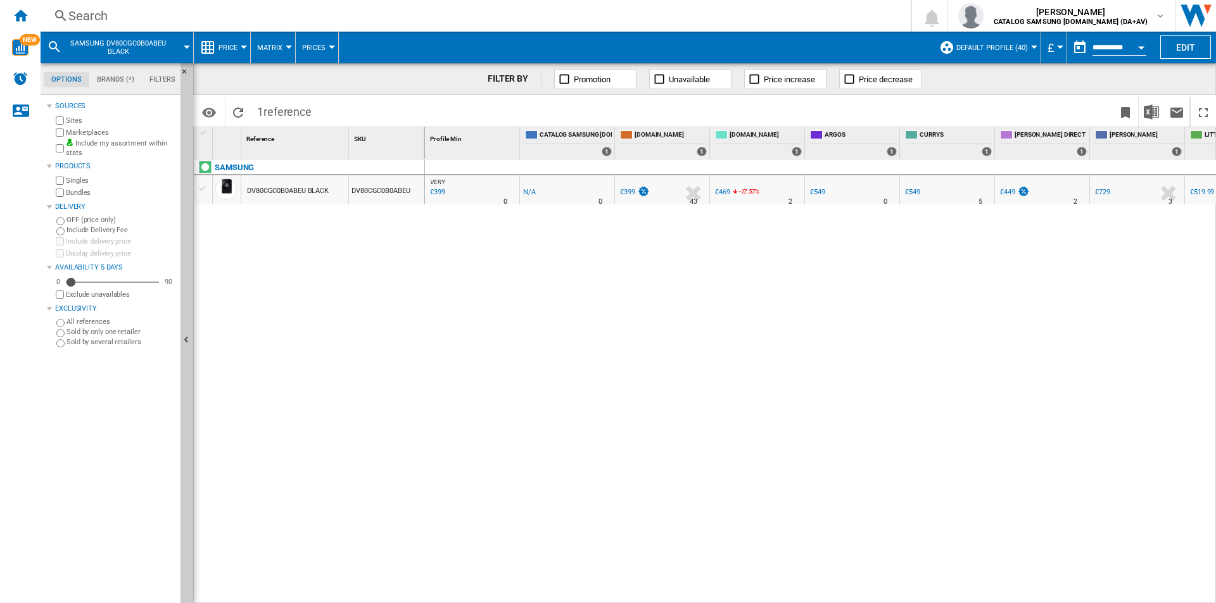
click at [484, 17] on div "Search" at bounding box center [472, 16] width 809 height 18
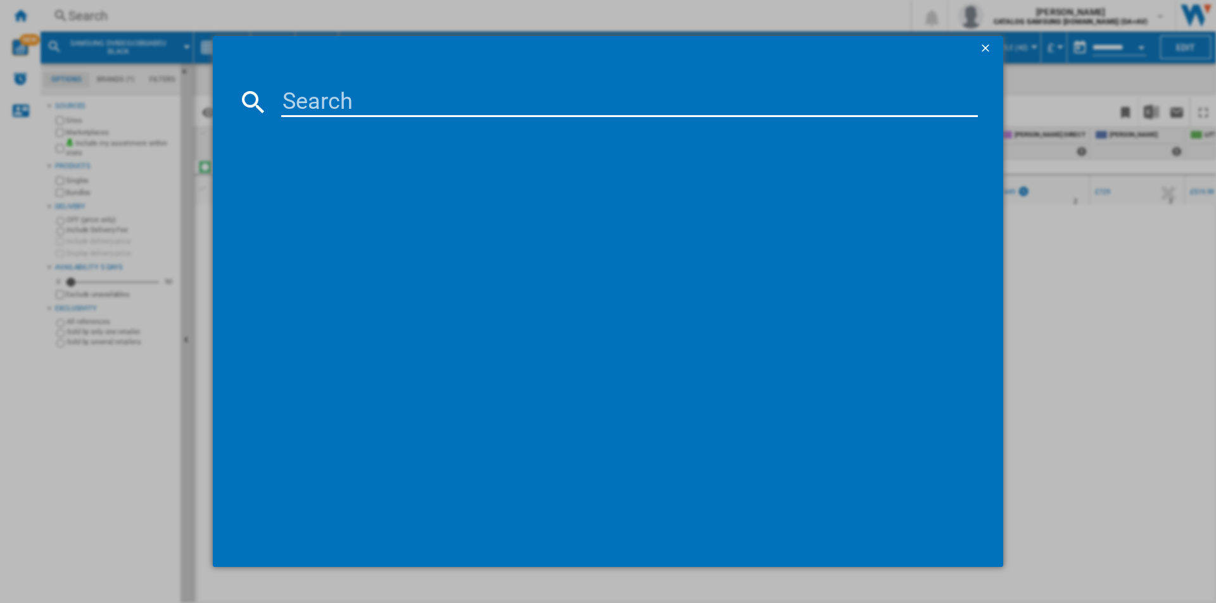
click at [485, 104] on input at bounding box center [629, 102] width 696 height 30
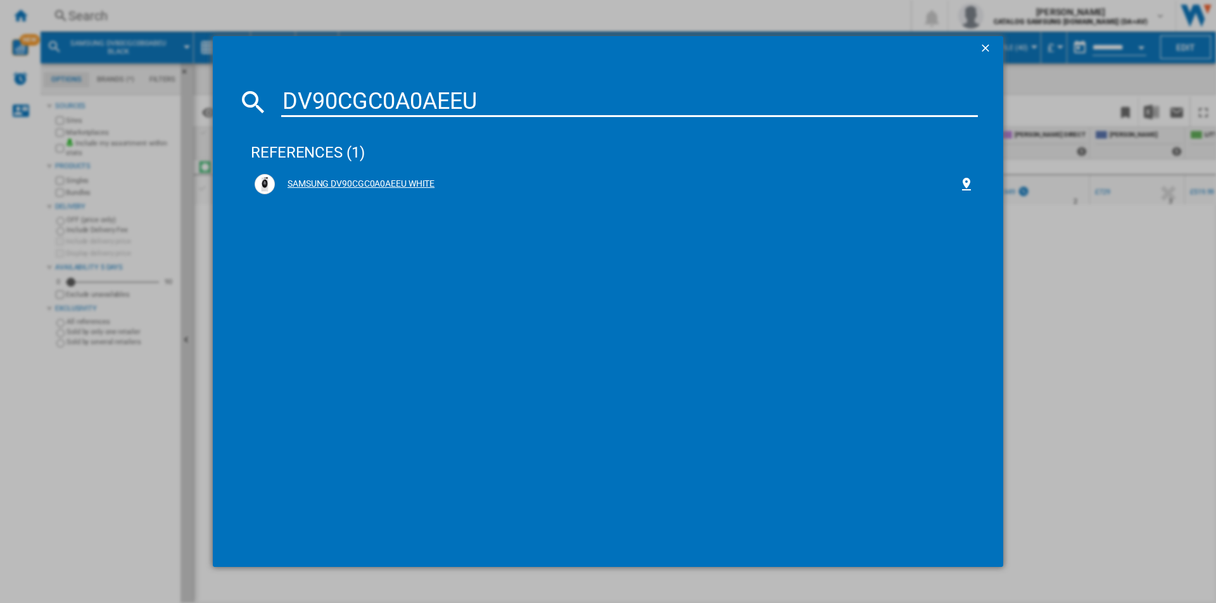
type input "DV90CGC0A0AEEU"
click at [405, 180] on div "SAMSUNG DV90CGC0A0AEEU WHITE" at bounding box center [617, 184] width 684 height 13
